Goal: Transaction & Acquisition: Purchase product/service

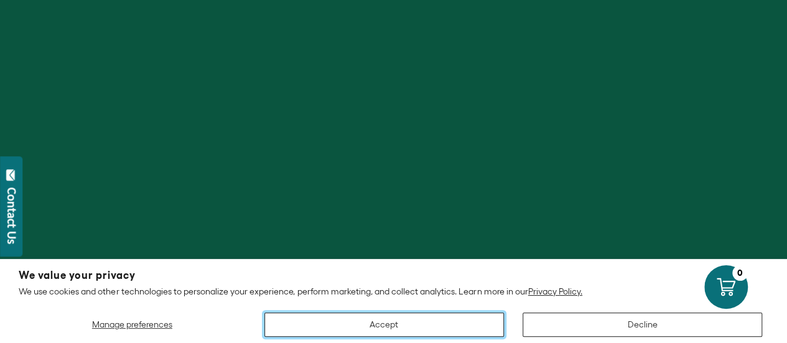
click at [415, 323] on button "Accept" at bounding box center [384, 324] width 240 height 24
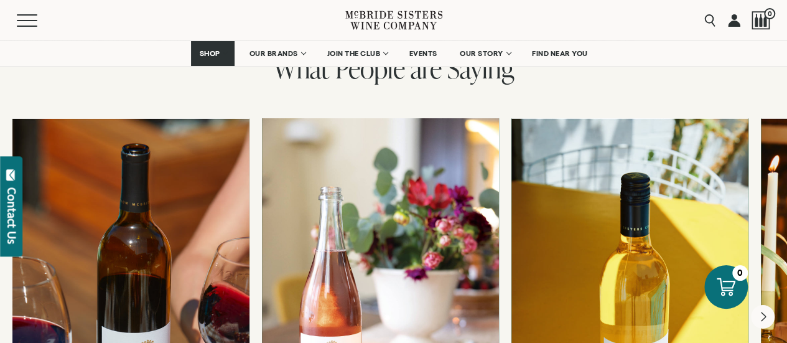
scroll to position [2241, 0]
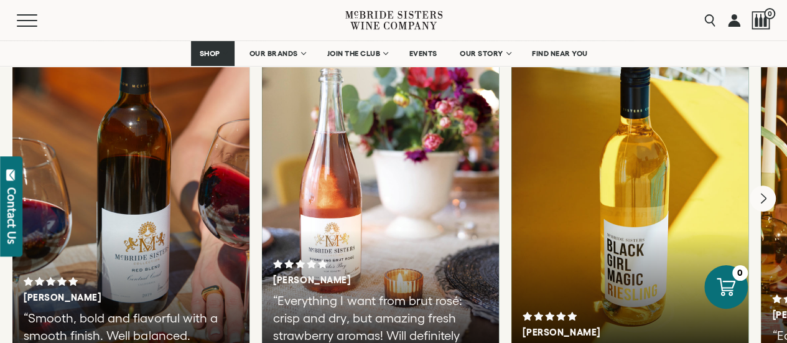
click at [768, 185] on icon "Next" at bounding box center [763, 198] width 26 height 26
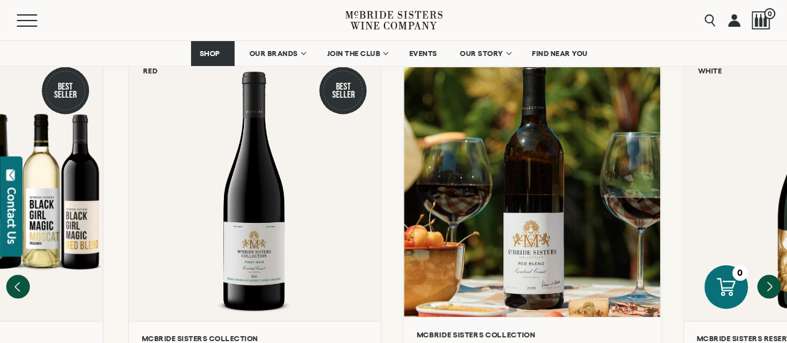
scroll to position [1058, 0]
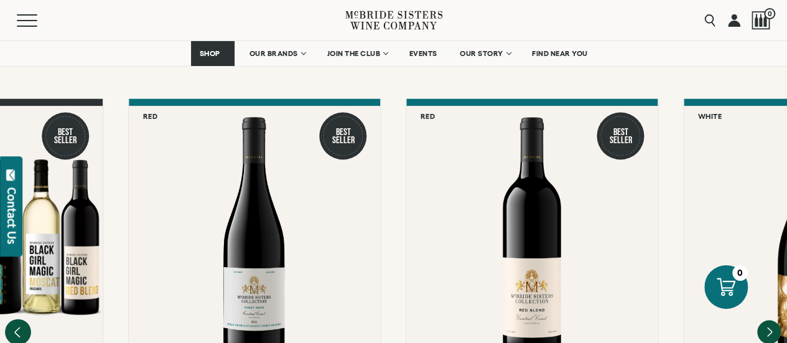
click at [17, 319] on icon "Previous" at bounding box center [18, 332] width 26 height 26
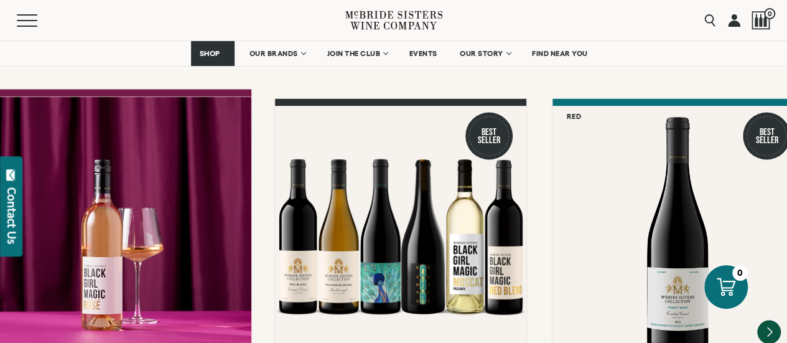
click at [121, 260] on div at bounding box center [124, 228] width 253 height 265
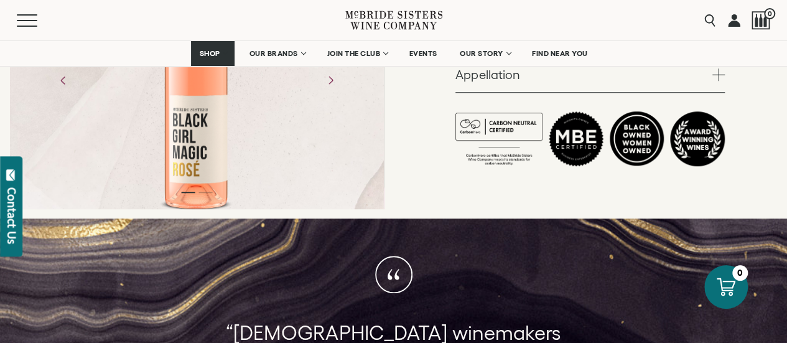
scroll to position [306, 0]
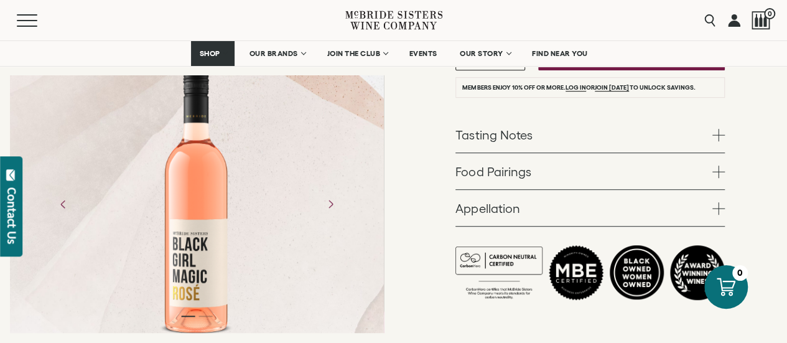
click at [493, 119] on link "Tasting Notes" at bounding box center [589, 134] width 269 height 36
click at [504, 129] on link "Tasting Notes" at bounding box center [589, 134] width 269 height 36
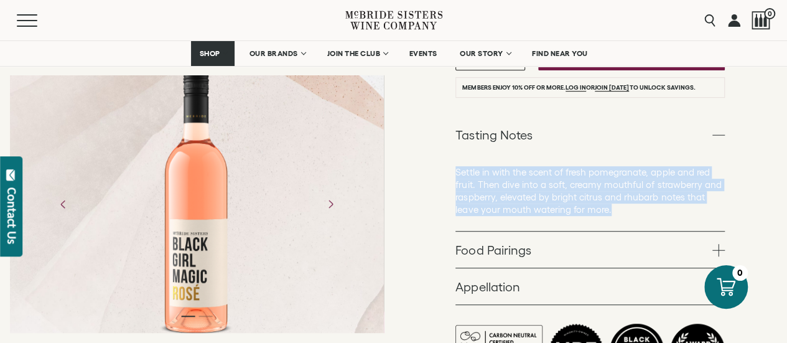
drag, startPoint x: 457, startPoint y: 174, endPoint x: 615, endPoint y: 210, distance: 162.9
click at [615, 210] on p "Settle in with the scent of fresh pomegranate, apple and red fruit. Then dive i…" at bounding box center [589, 191] width 269 height 50
copy p "Settle in with the scent of fresh pomegranate, apple and red fruit. Then dive i…"
click at [505, 248] on link "Food Pairings" at bounding box center [589, 249] width 269 height 36
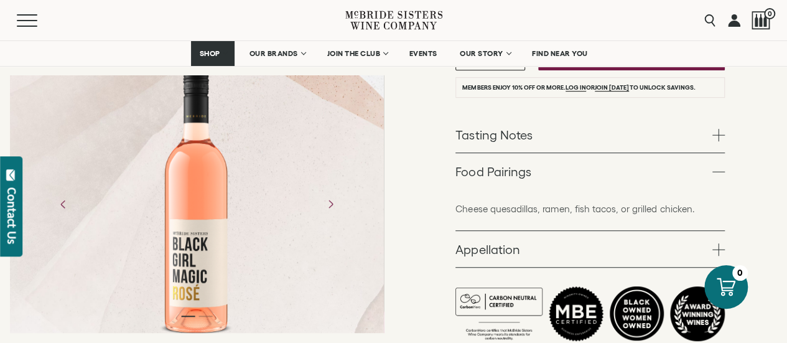
click at [505, 242] on link "Appellation" at bounding box center [589, 249] width 269 height 36
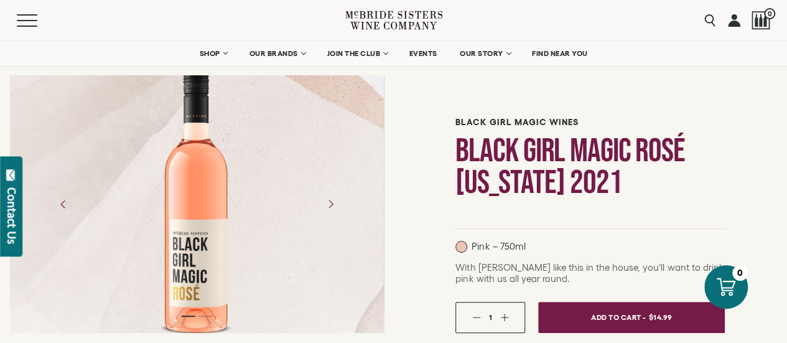
scroll to position [62, 0]
